Goal: Task Accomplishment & Management: Manage account settings

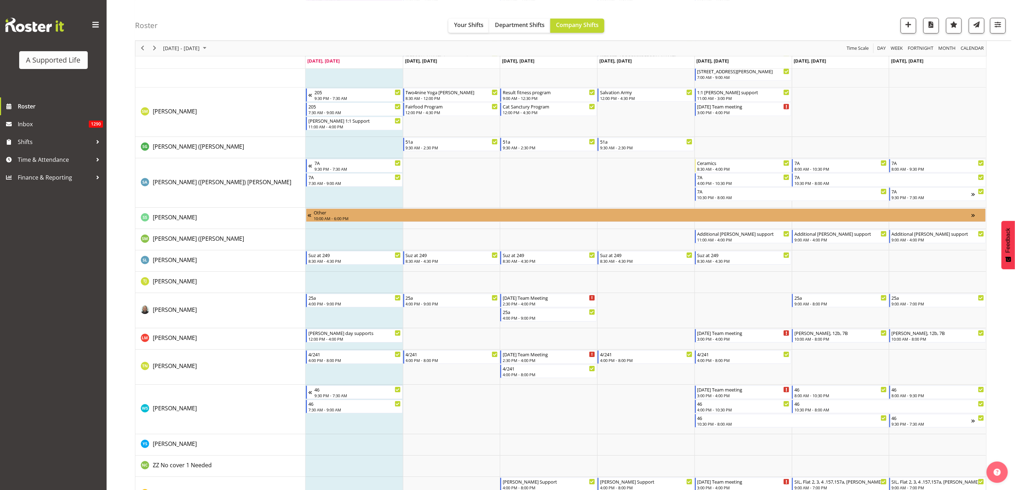
scroll to position [3678, 0]
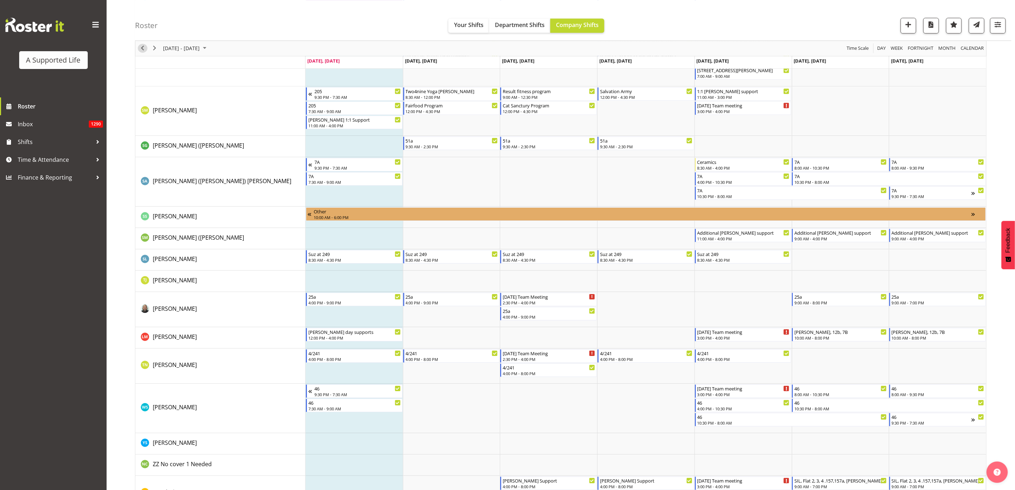
click at [138, 48] on span "Previous" at bounding box center [142, 48] width 9 height 9
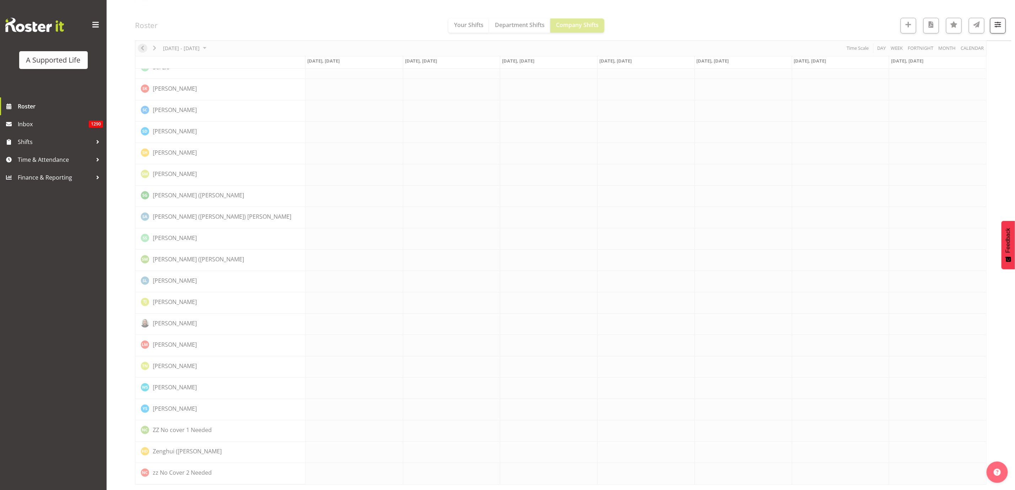
scroll to position [0, 0]
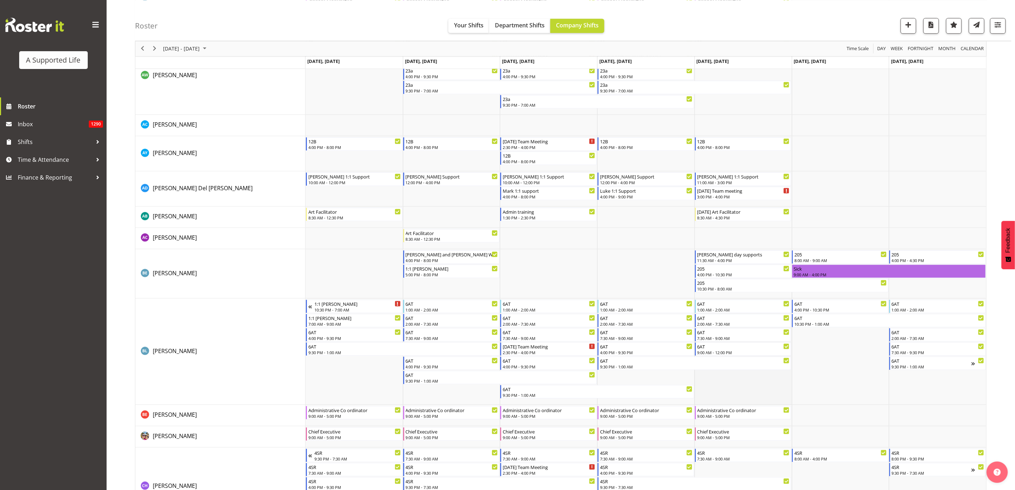
scroll to position [445, 0]
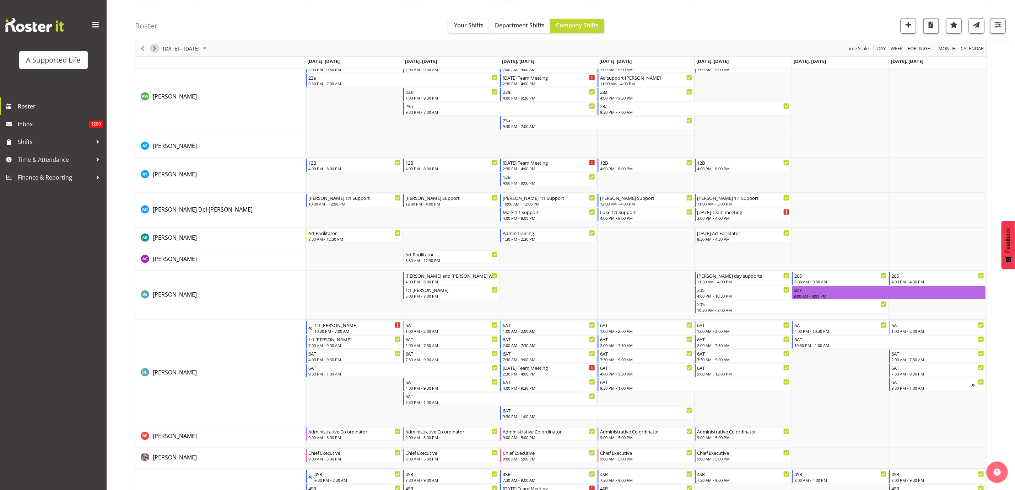
click at [152, 47] on span "Next" at bounding box center [154, 48] width 9 height 9
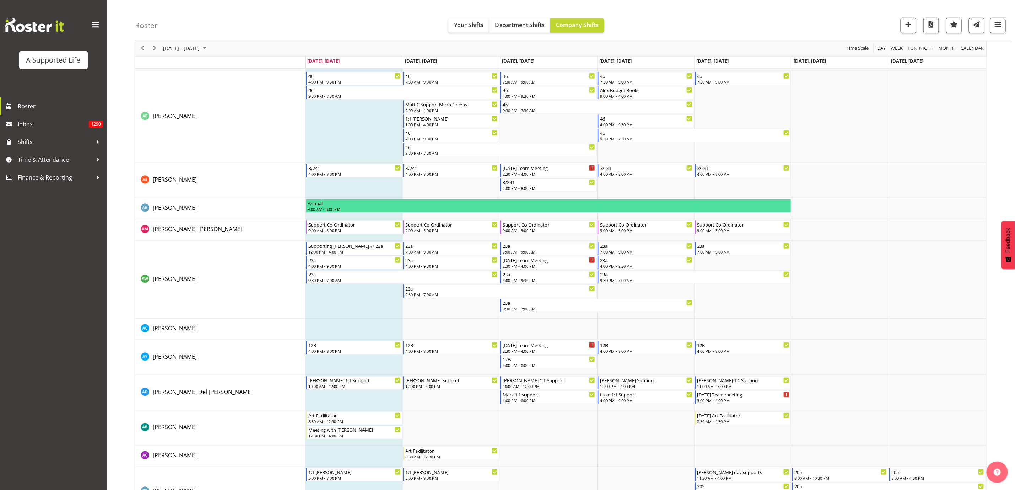
scroll to position [266, 0]
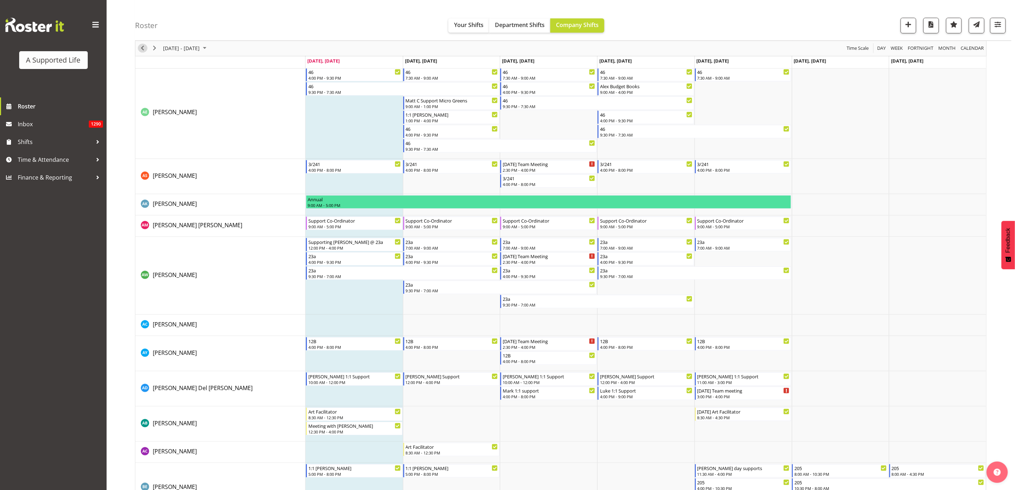
click at [143, 52] on span "Previous" at bounding box center [142, 48] width 9 height 9
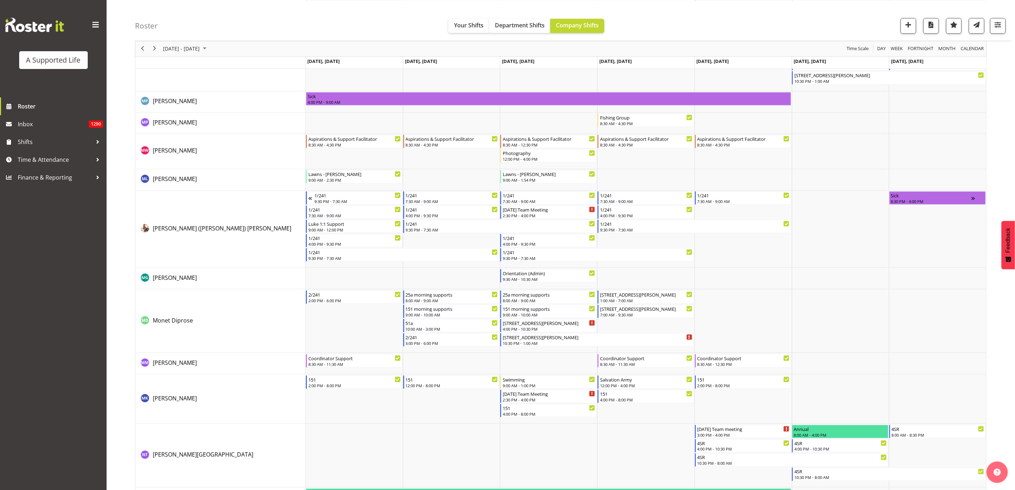
scroll to position [2612, 0]
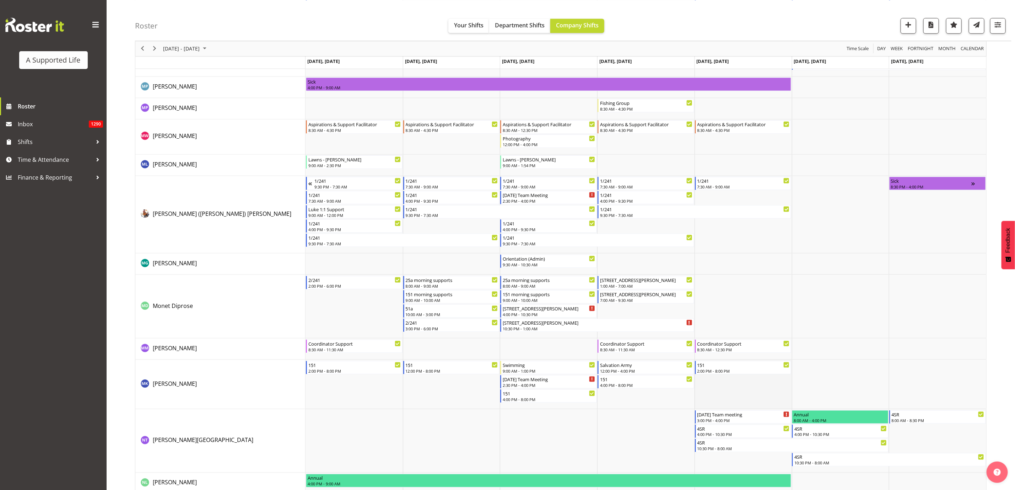
click at [737, 380] on td "Timeline Week of August 4, 2025" at bounding box center [743, 384] width 97 height 49
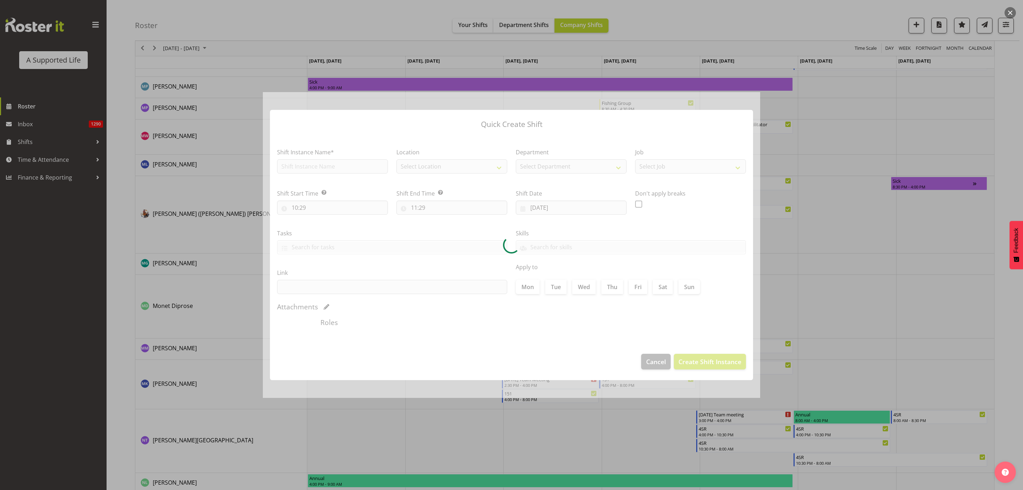
type input "[DATE]"
checkbox input "true"
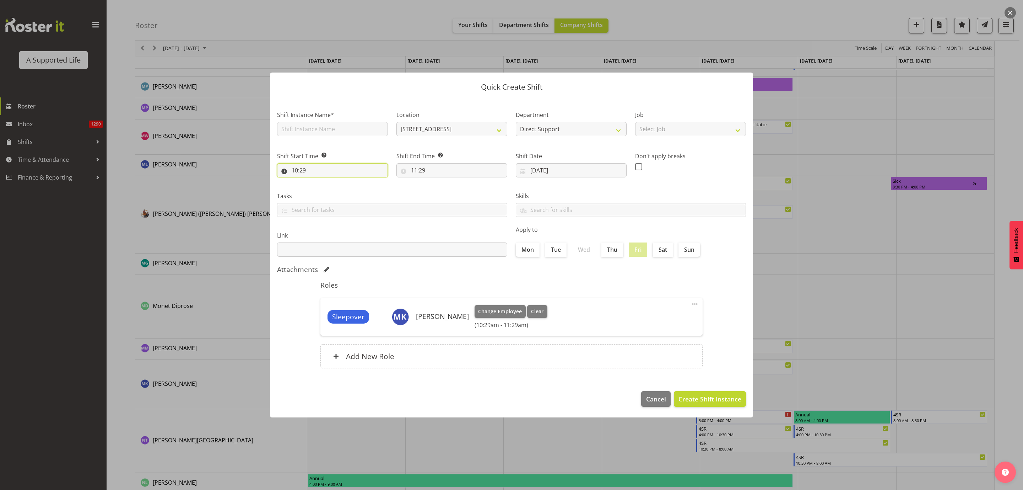
drag, startPoint x: 302, startPoint y: 172, endPoint x: 308, endPoint y: 176, distance: 7.5
click at [302, 172] on input "10:29" at bounding box center [332, 170] width 111 height 14
click at [347, 187] on select "00 01 02 03 04 05 06 07 08 09 10 11 12 13 14 15 16 17 18 19 20 21 22 23 24 25 2…" at bounding box center [344, 189] width 16 height 14
select select "0"
click at [336, 182] on select "00 01 02 03 04 05 06 07 08 09 10 11 12 13 14 15 16 17 18 19 20 21 22 23 24 25 2…" at bounding box center [344, 189] width 16 height 14
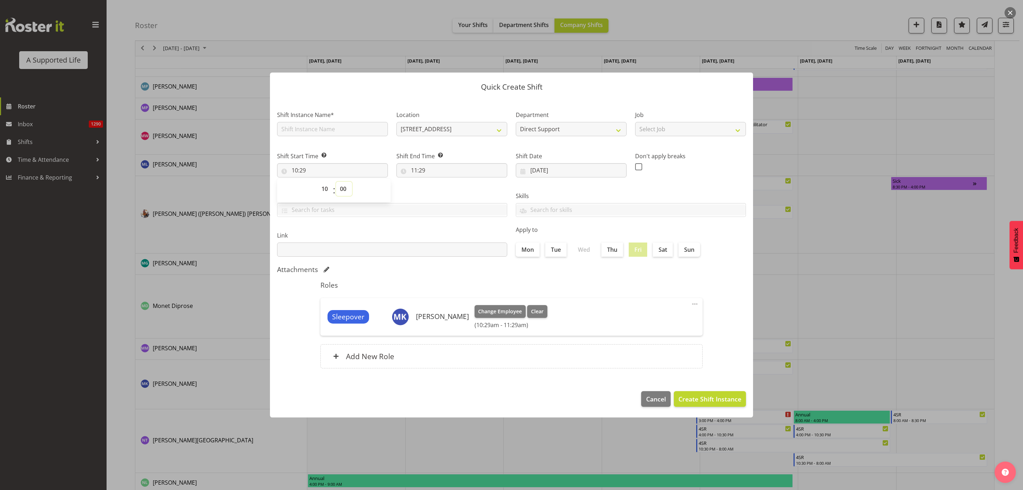
type input "10:00"
click at [414, 170] on input "11:29" at bounding box center [452, 170] width 111 height 14
click at [446, 187] on select "00 01 02 03 04 05 06 07 08 09 10 11 12 13 14 15 16 17 18 19 20 21 22 23" at bounding box center [445, 189] width 16 height 14
select select "12"
click at [437, 182] on select "00 01 02 03 04 05 06 07 08 09 10 11 12 13 14 15 16 17 18 19 20 21 22 23" at bounding box center [445, 189] width 16 height 14
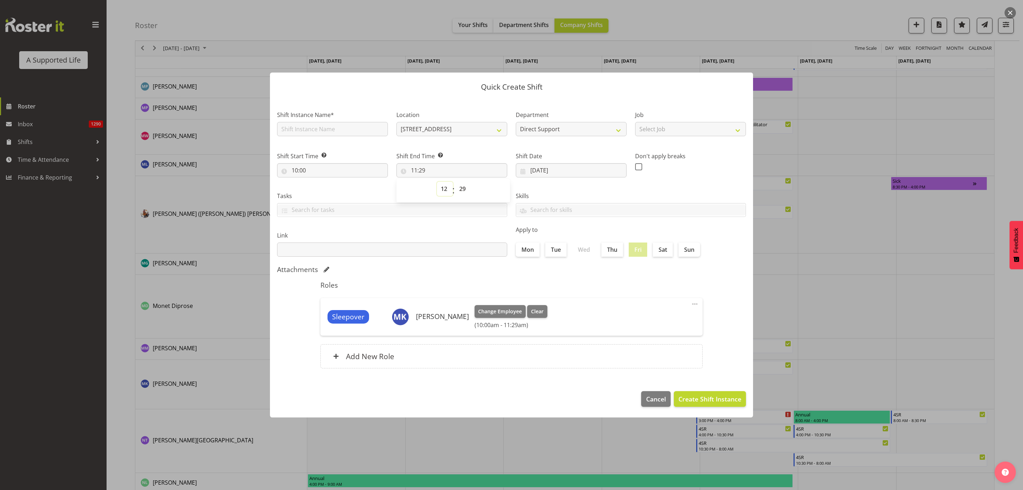
type input "12:29"
click at [462, 185] on select "00 01 02 03 04 05 06 07 08 09 10 11 12 13 14 15 16 17 18 19 20 21 22 23 24 25 2…" at bounding box center [464, 189] width 16 height 14
select select "0"
click at [456, 182] on select "00 01 02 03 04 05 06 07 08 09 10 11 12 13 14 15 16 17 18 19 20 21 22 23 24 25 2…" at bounding box center [464, 189] width 16 height 14
type input "12:00"
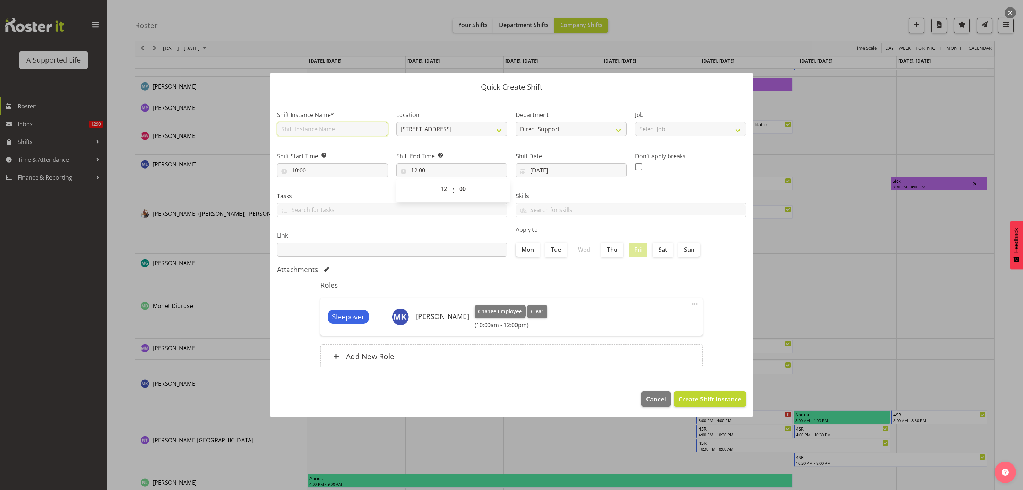
click at [301, 130] on input "text" at bounding box center [332, 129] width 111 height 14
type input "Ad"
click at [691, 302] on span at bounding box center [695, 304] width 9 height 9
click at [640, 319] on link "Edit" at bounding box center [665, 319] width 68 height 13
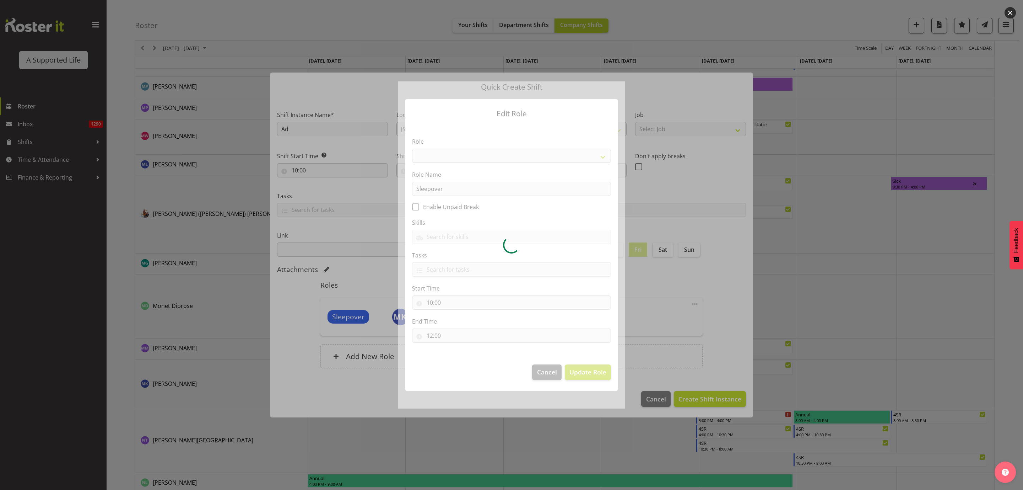
click at [442, 335] on div at bounding box center [511, 244] width 227 height 327
select select "1046"
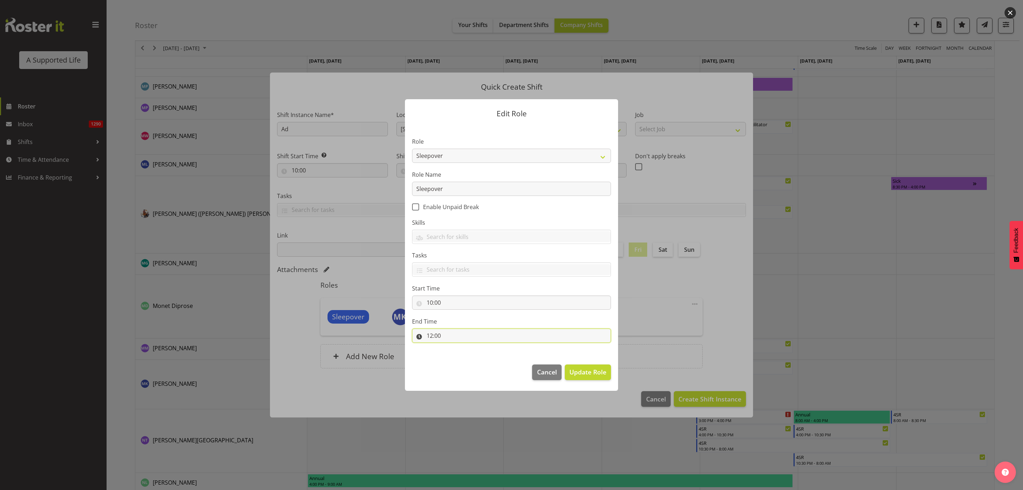
click at [439, 339] on input "12:00" at bounding box center [511, 335] width 199 height 14
click at [454, 354] on select "00 01 02 03 04 05 06 07 08 09 10 11 12 13 14 15 16 17 18 19 20 21 22 23" at bounding box center [461, 354] width 16 height 14
select select "14"
click at [453, 347] on select "00 01 02 03 04 05 06 07 08 09 10 11 12 13 14 15 16 17 18 19 20 21 22 23" at bounding box center [461, 354] width 16 height 14
type input "14:00"
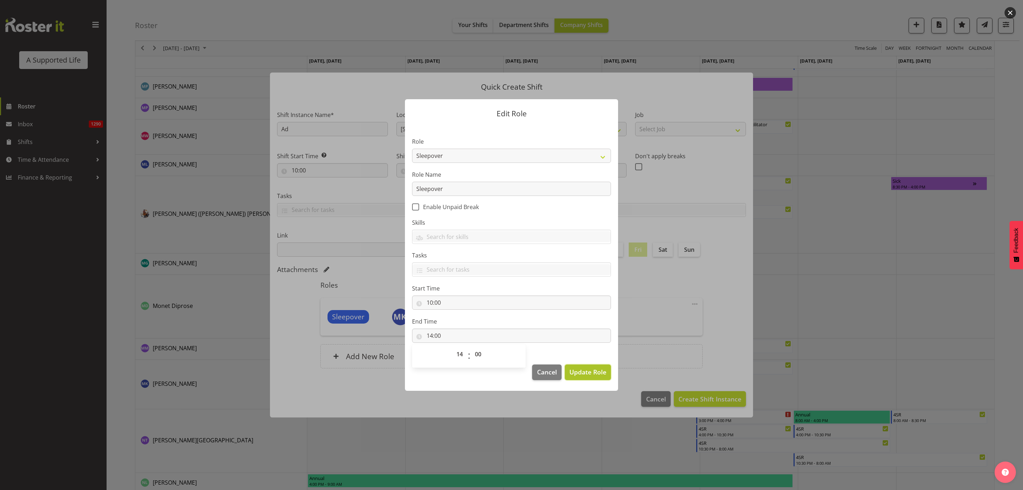
click at [582, 375] on span "Update Role" at bounding box center [588, 371] width 37 height 9
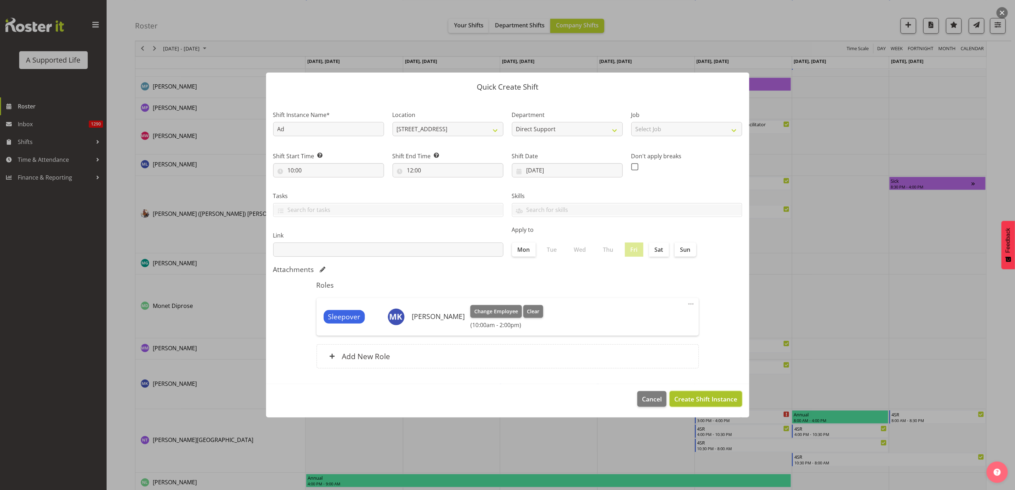
click at [704, 397] on span "Create Shift Instance" at bounding box center [705, 398] width 63 height 9
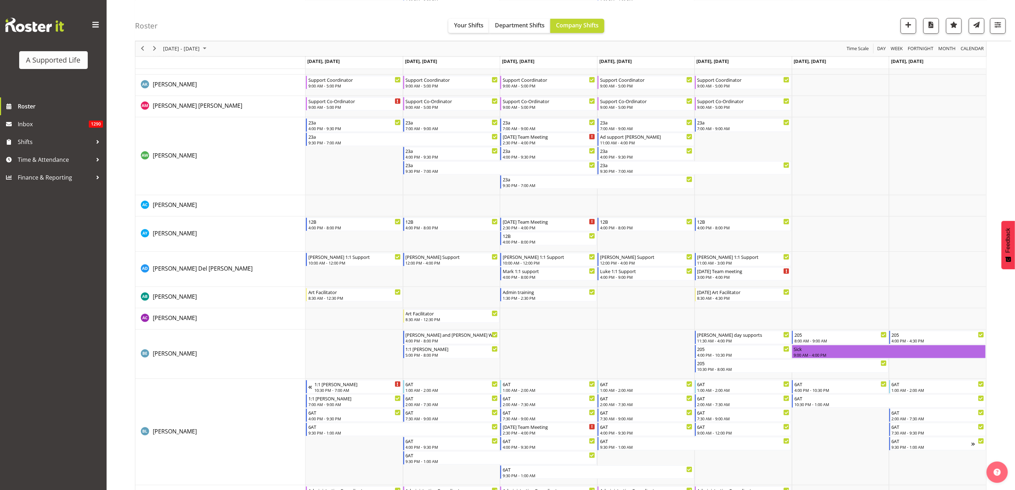
scroll to position [426, 0]
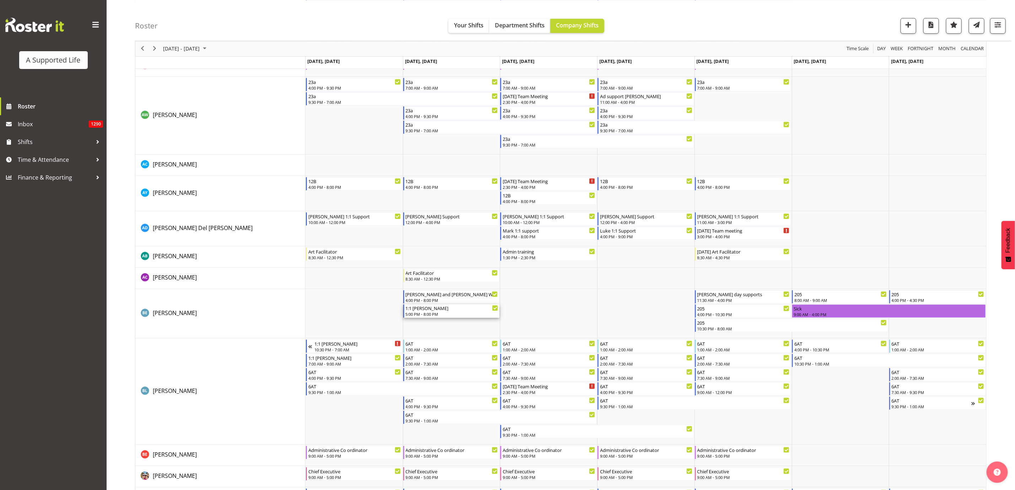
click at [452, 314] on div "5:00 PM - 8:00 PM" at bounding box center [452, 314] width 93 height 6
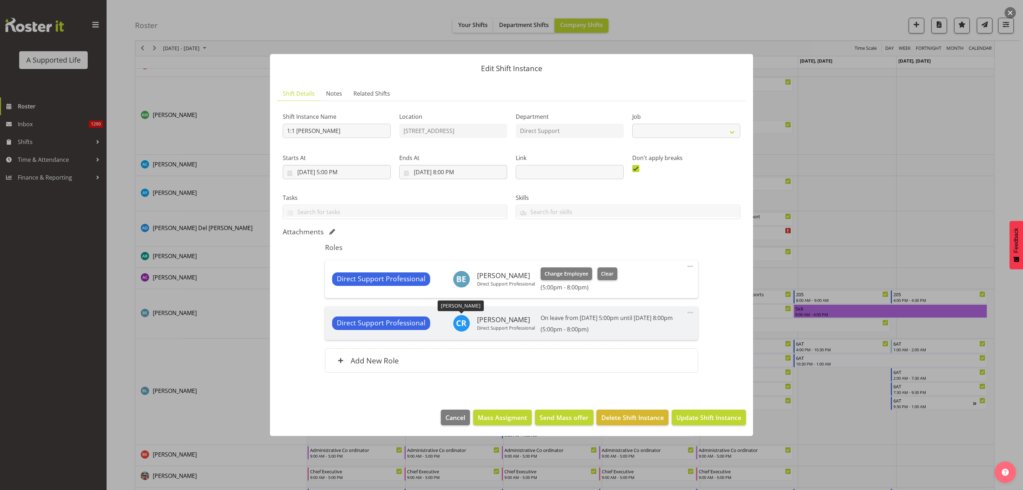
select select "4112"
click at [612, 276] on span "Clear" at bounding box center [607, 274] width 12 height 8
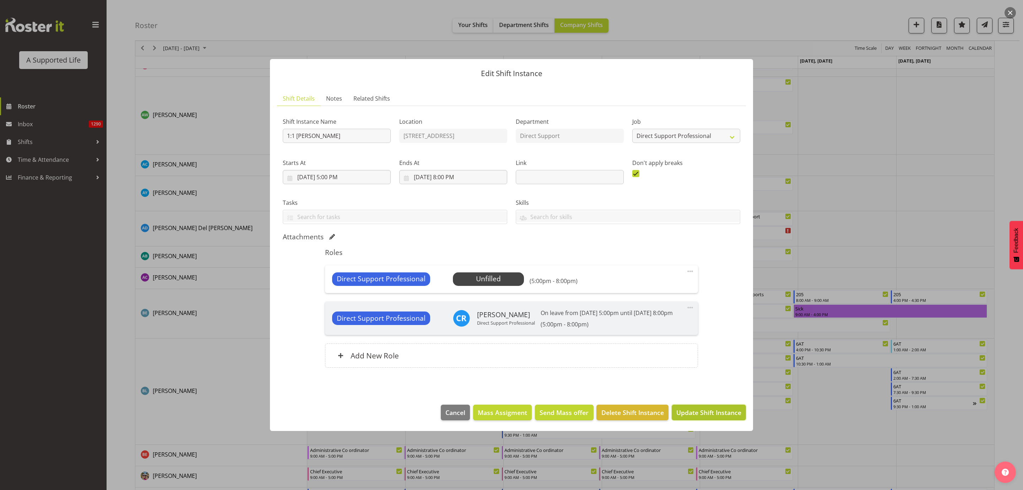
click at [717, 415] on span "Update Shift Instance" at bounding box center [709, 412] width 65 height 9
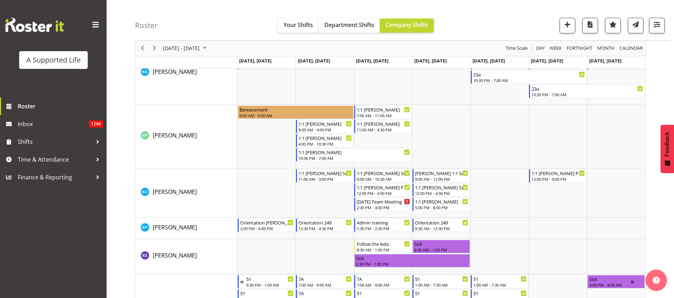
scroll to position [2151, 0]
